Goal: Information Seeking & Learning: Find specific page/section

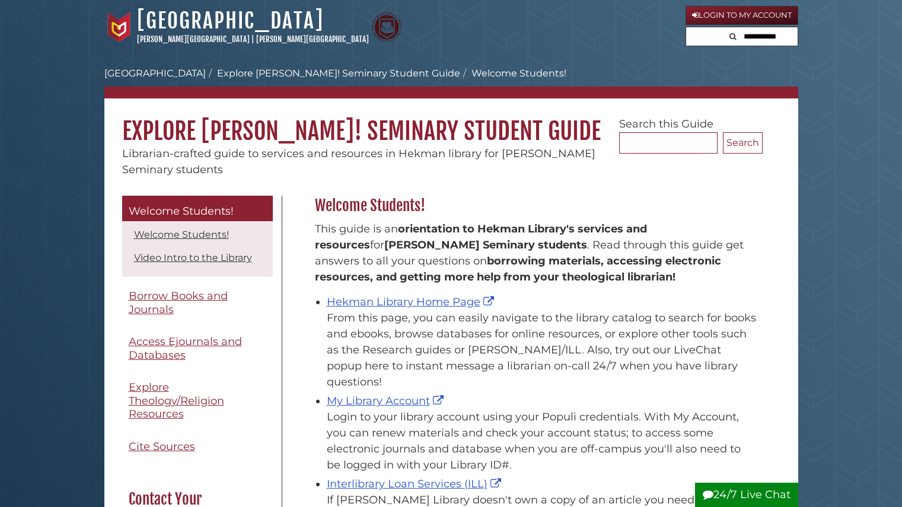
scroll to position [175, 454]
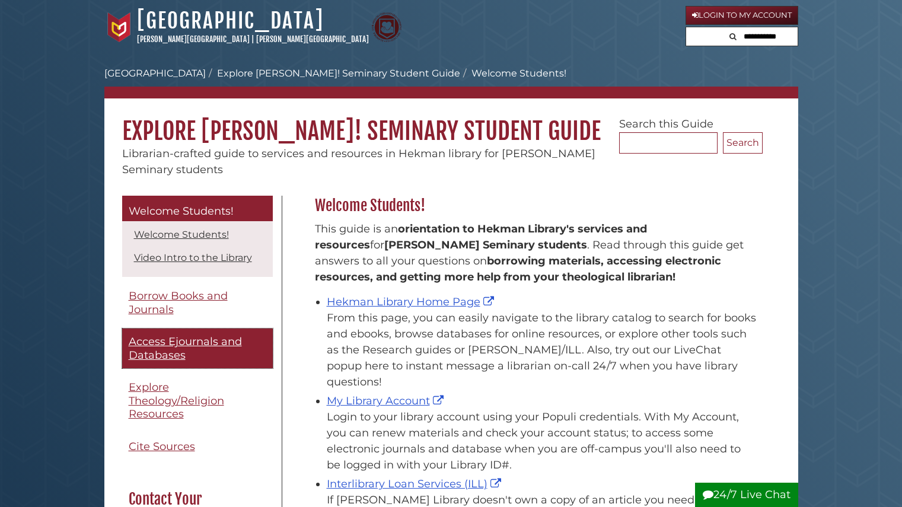
click at [167, 352] on span "Access Ejournals and Databases" at bounding box center [185, 348] width 113 height 27
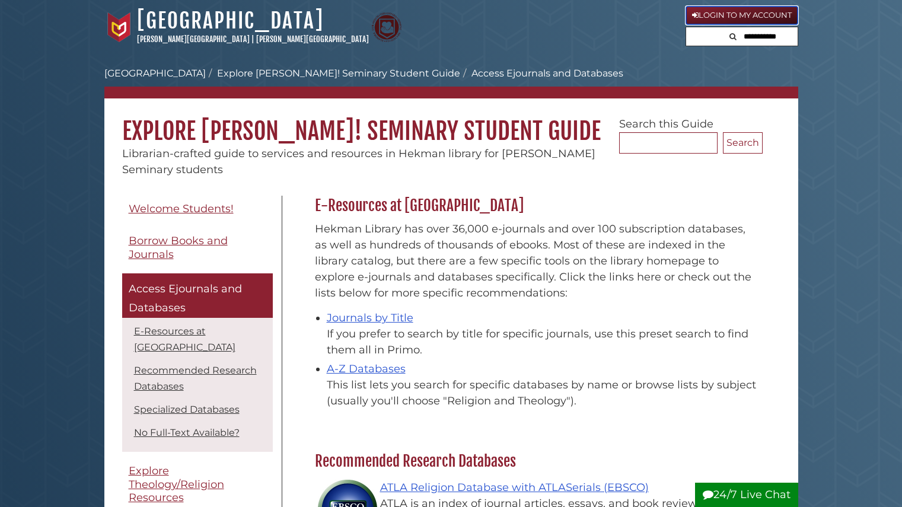
click at [752, 15] on link "Login to My Account" at bounding box center [741, 15] width 113 height 19
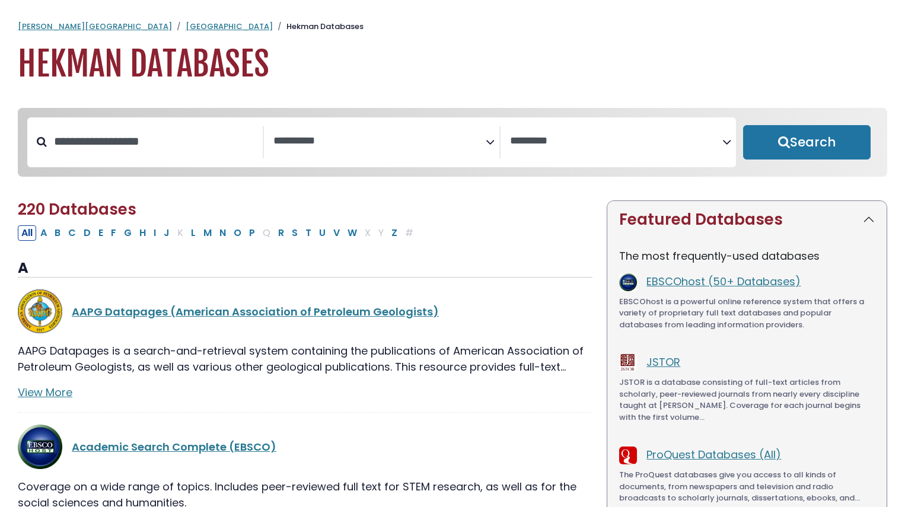
select select "Database Subject Filter"
select select "Database Vendors Filter"
click at [159, 143] on input "Search database by title or keyword" at bounding box center [155, 142] width 216 height 20
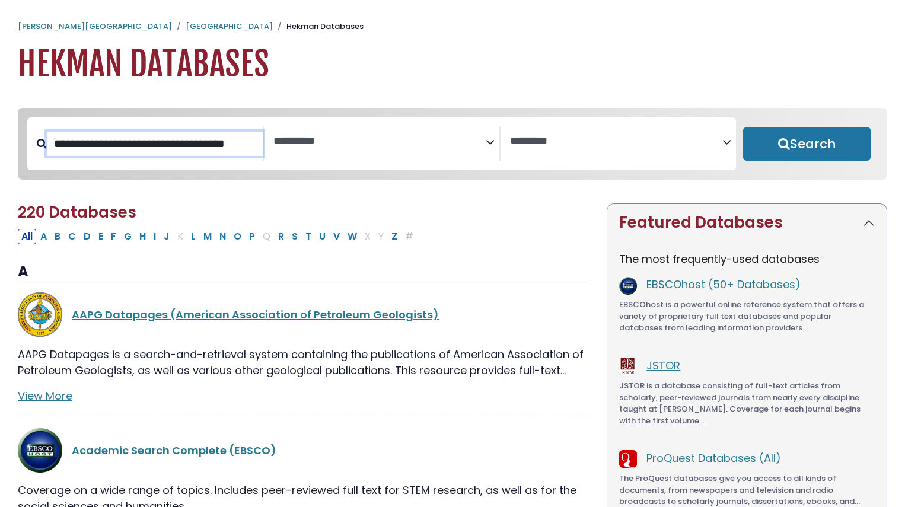
scroll to position [0, 33]
type input "**********"
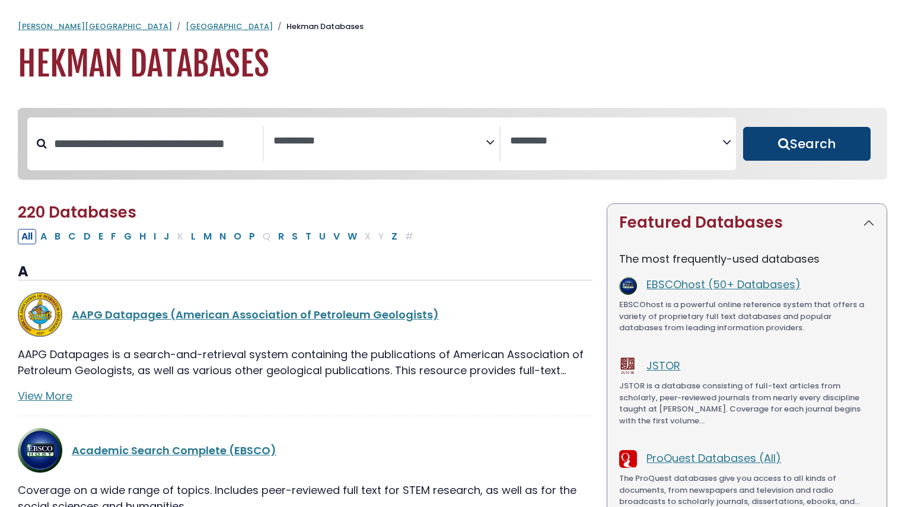
click at [773, 133] on button "Search" at bounding box center [806, 144] width 127 height 34
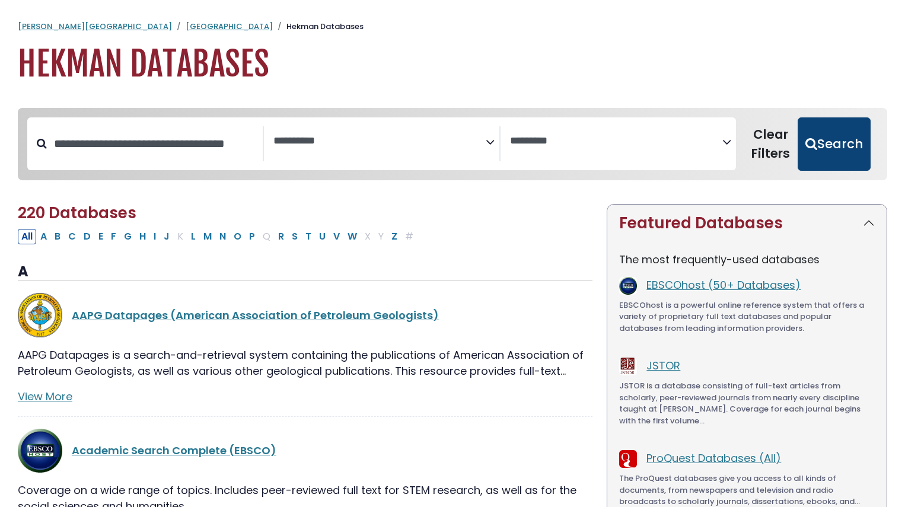
select select "Database Subject Filter"
select select "Database Vendors Filter"
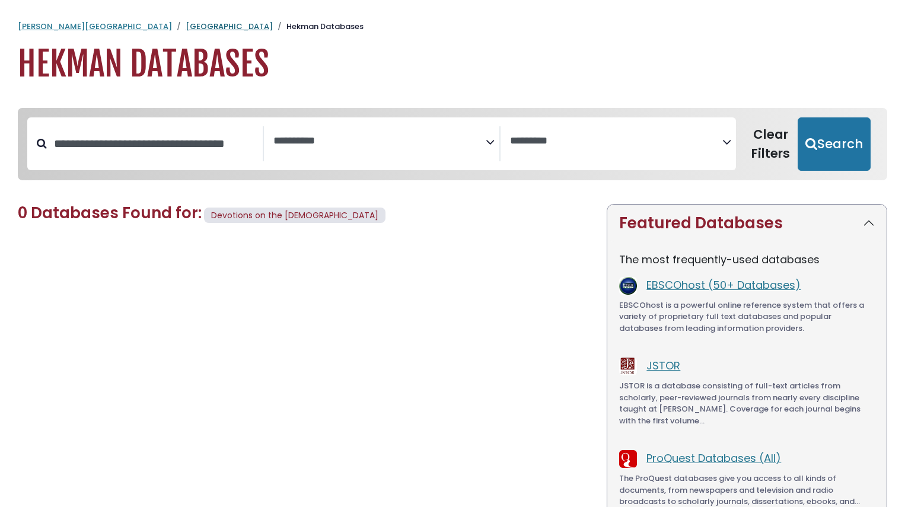
click at [186, 25] on link "[GEOGRAPHIC_DATA]" at bounding box center [229, 26] width 87 height 11
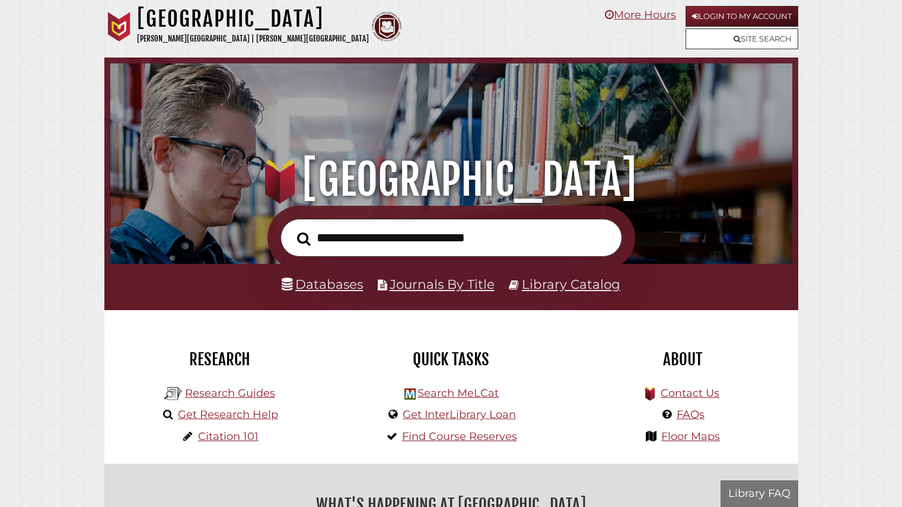
drag, startPoint x: 388, startPoint y: 117, endPoint x: 388, endPoint y: 126, distance: 8.3
click at [388, 117] on div ".heklogo-cls-1 { fill: url(#linear-gradient); } .heklogo-cls-1, .heklogo-cls-2,…" at bounding box center [451, 132] width 694 height 148
click at [382, 234] on input "text" at bounding box center [450, 238] width 341 height 39
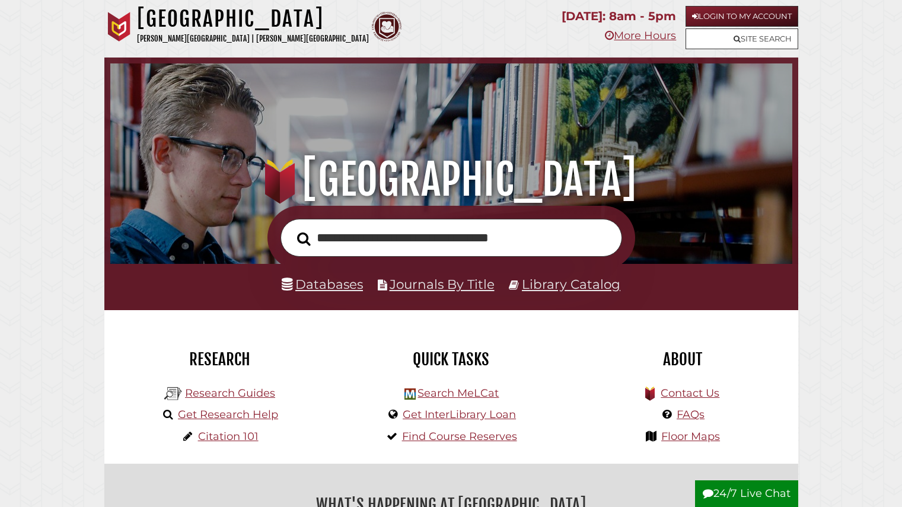
type input "**********"
click at [291, 228] on button "Search" at bounding box center [303, 238] width 25 height 21
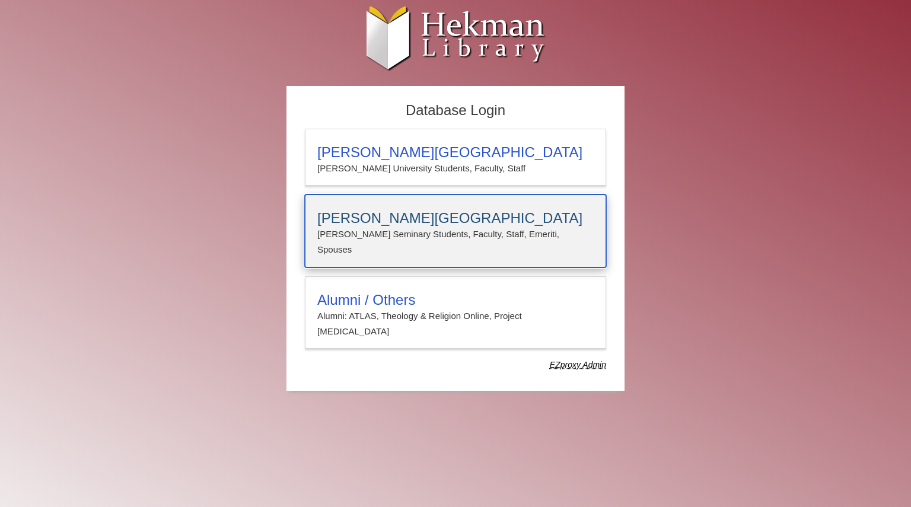
click at [475, 228] on p "[PERSON_NAME] Seminary Students, Faculty, Staff, Emeriti, Spouses" at bounding box center [455, 241] width 276 height 31
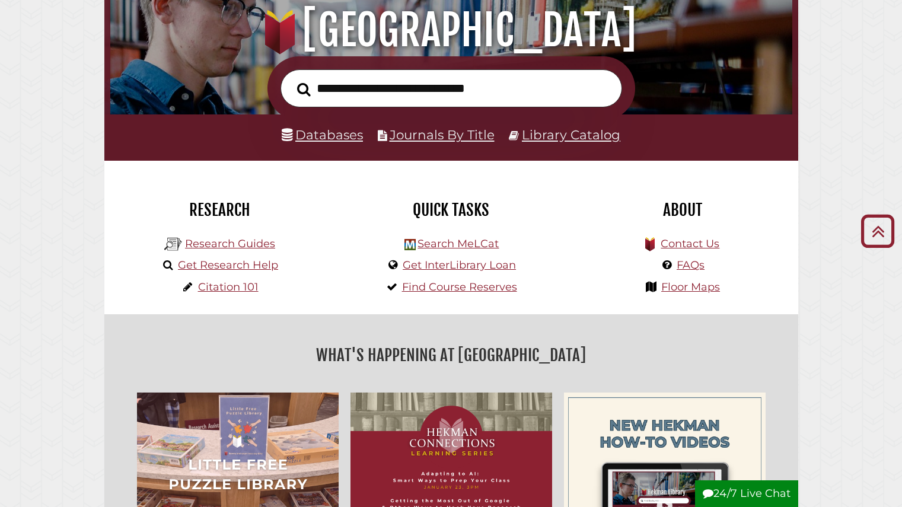
scroll to position [151, 0]
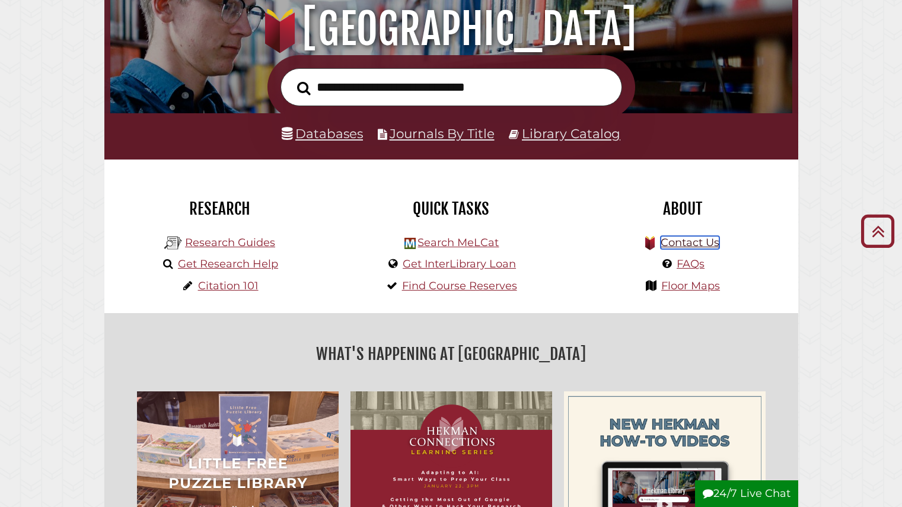
click at [697, 241] on link "Contact Us" at bounding box center [689, 242] width 59 height 13
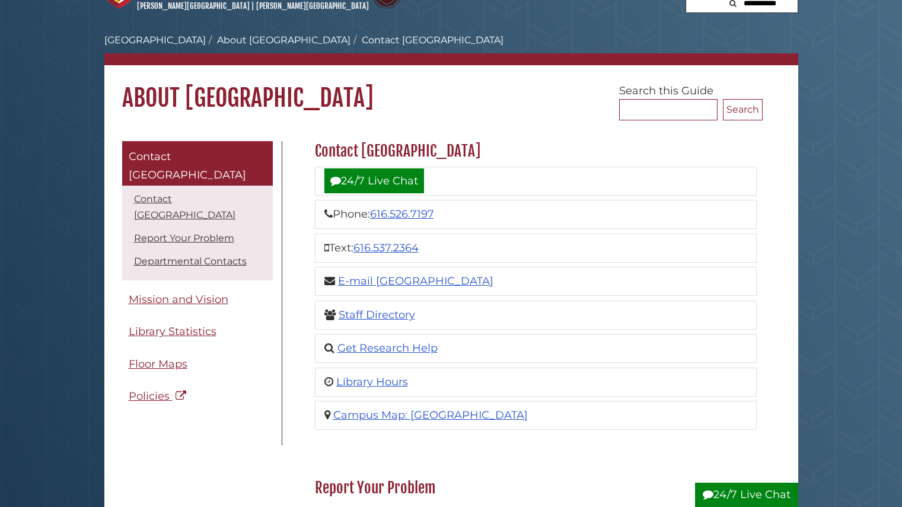
scroll to position [34, 0]
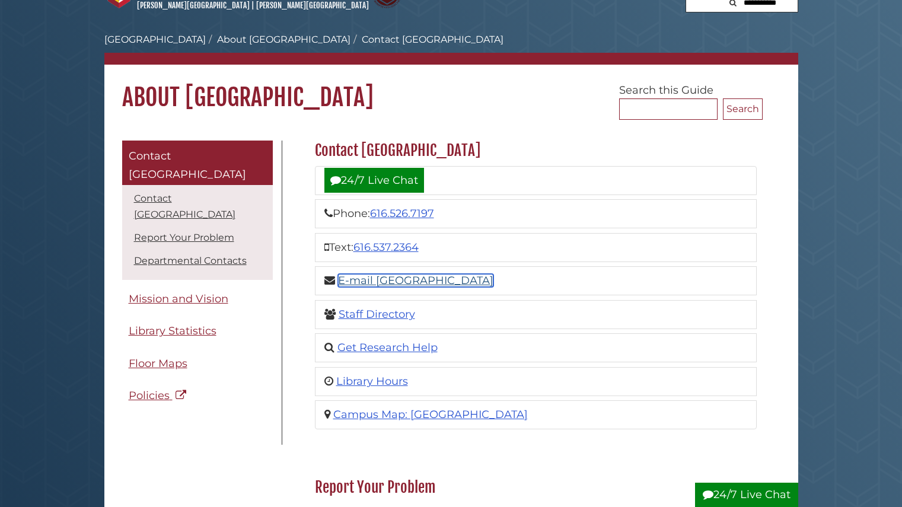
click at [448, 282] on link "E-mail [GEOGRAPHIC_DATA]" at bounding box center [415, 280] width 155 height 13
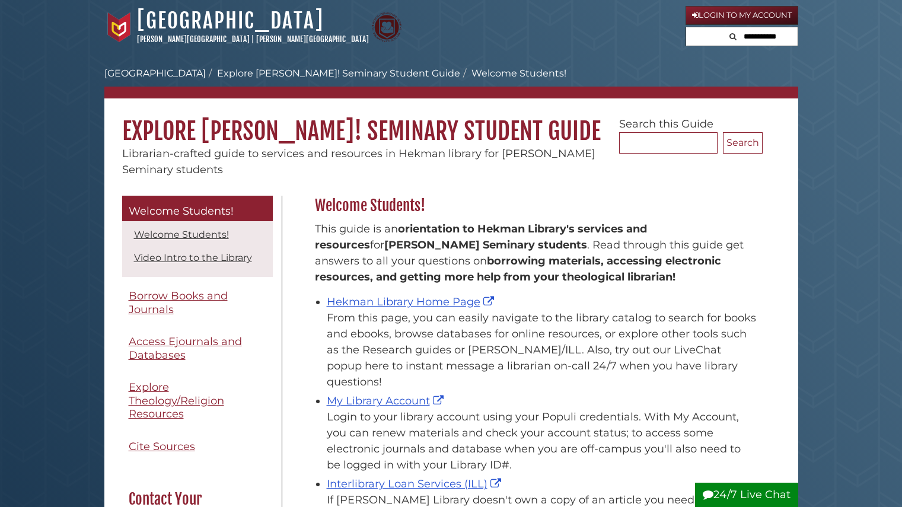
scroll to position [175, 454]
click at [446, 302] on link "Hekman Library Home Page" at bounding box center [412, 301] width 170 height 13
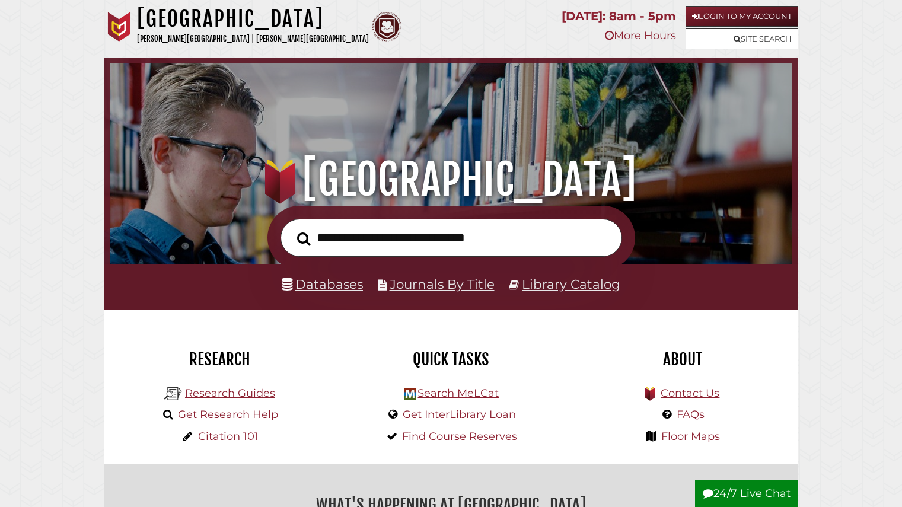
scroll to position [386, 676]
drag, startPoint x: 841, startPoint y: 1, endPoint x: 866, endPoint y: 159, distance: 160.8
